Goal: Transaction & Acquisition: Purchase product/service

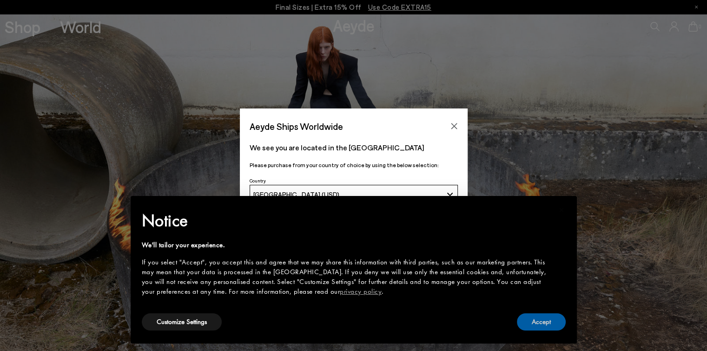
click at [538, 315] on button "Accept" at bounding box center [541, 321] width 49 height 17
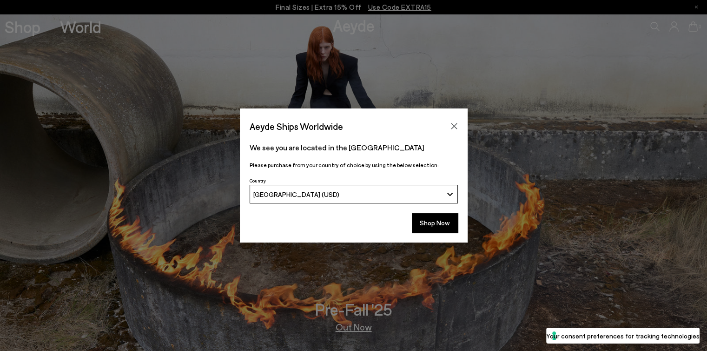
click at [437, 217] on button "Shop Now" at bounding box center [435, 223] width 46 height 20
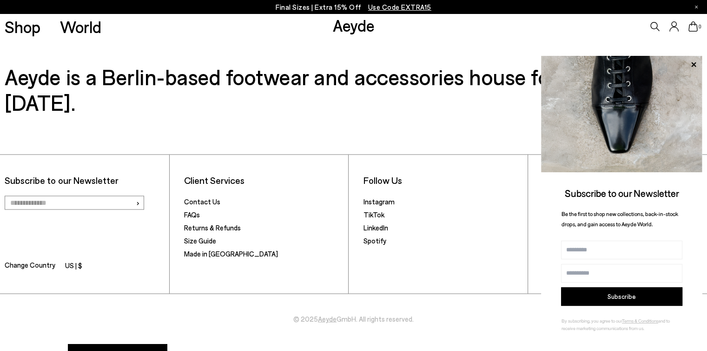
scroll to position [1618, 0]
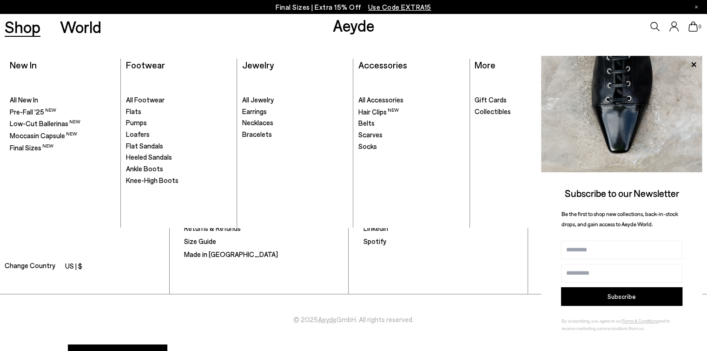
click at [139, 109] on span "Flats" at bounding box center [133, 111] width 15 height 8
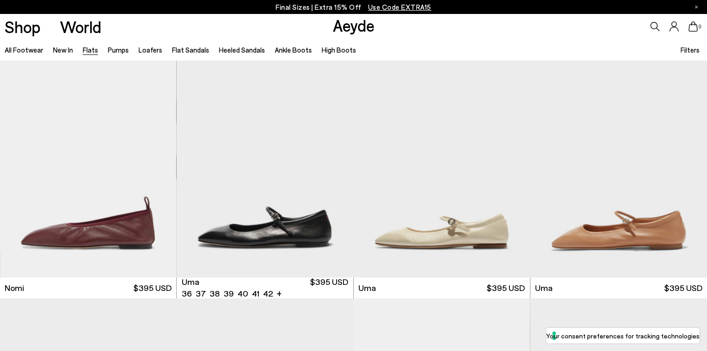
scroll to position [491, 0]
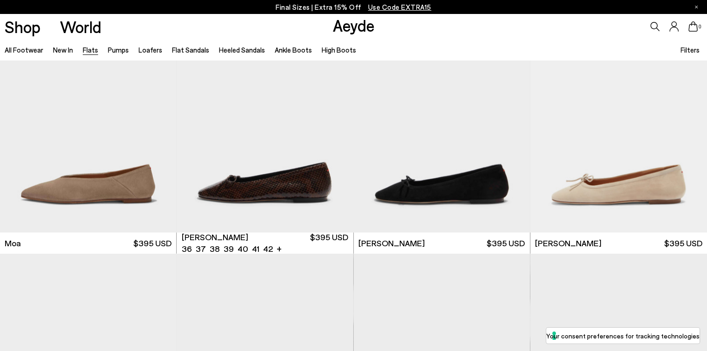
scroll to position [1777, 0]
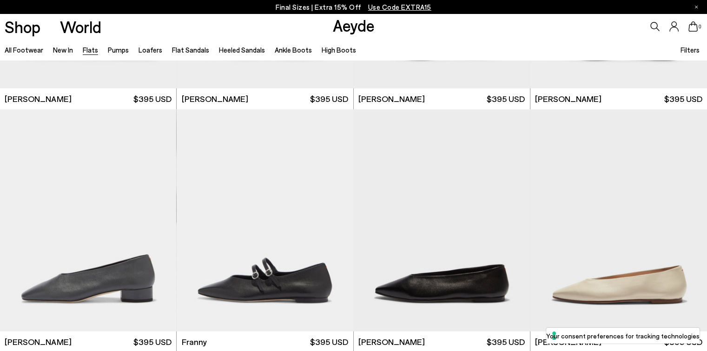
scroll to position [2909, 0]
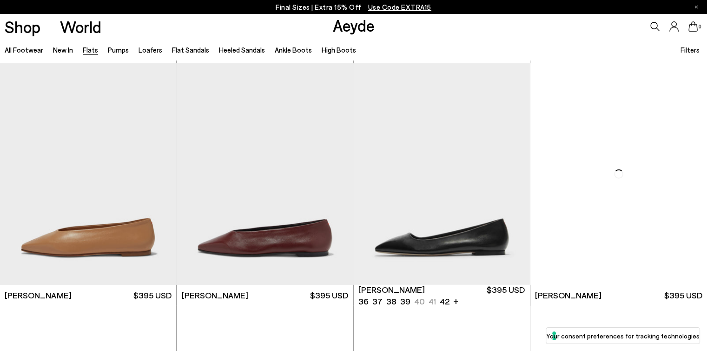
click at [382, 229] on img "1 / 6" at bounding box center [442, 174] width 176 height 222
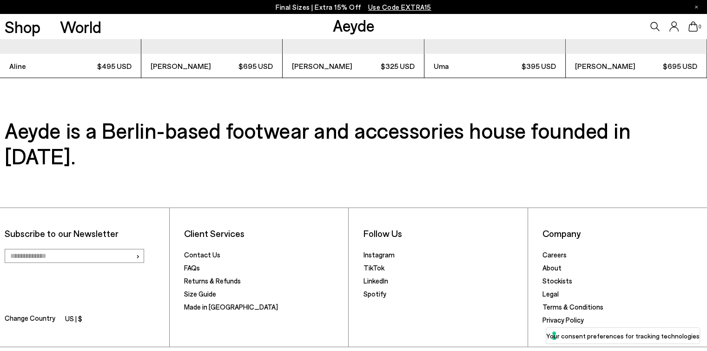
scroll to position [2409, 0]
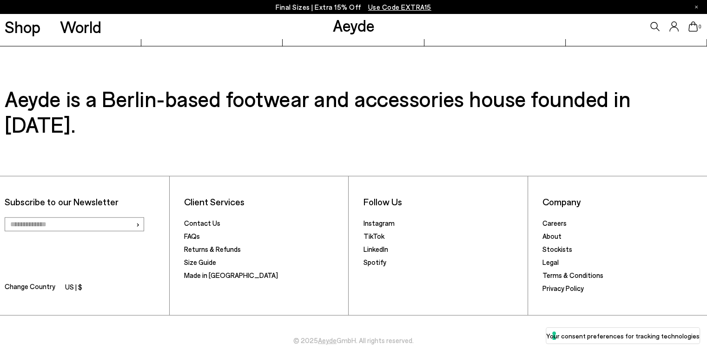
click at [376, 219] on link "Instagram" at bounding box center [378, 223] width 31 height 8
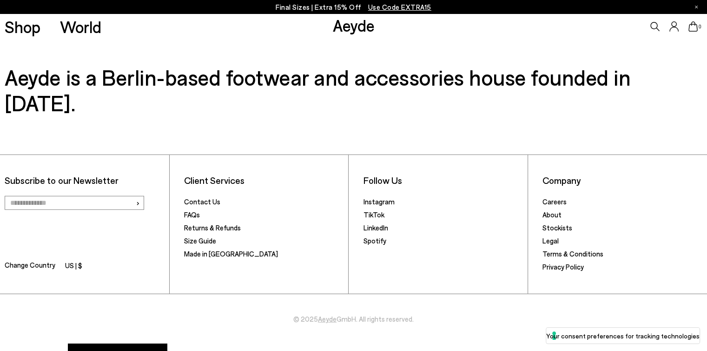
scroll to position [2430, 0]
click at [208, 197] on link "Contact Us" at bounding box center [202, 201] width 36 height 8
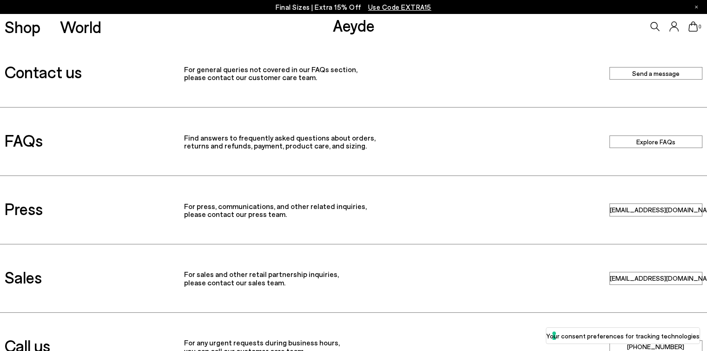
click at [629, 208] on link "[EMAIL_ADDRESS][DOMAIN_NAME]" at bounding box center [656, 209] width 93 height 13
